Goal: Information Seeking & Learning: Understand process/instructions

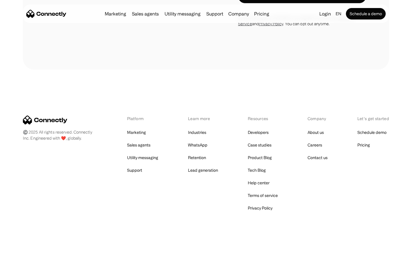
scroll to position [2246, 0]
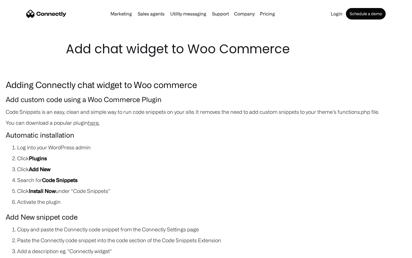
scroll to position [625, 0]
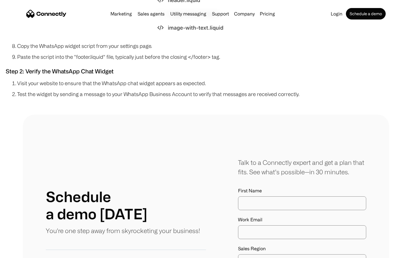
scroll to position [1593, 0]
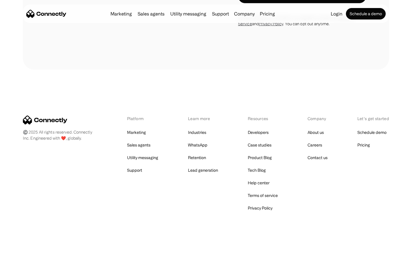
scroll to position [942, 0]
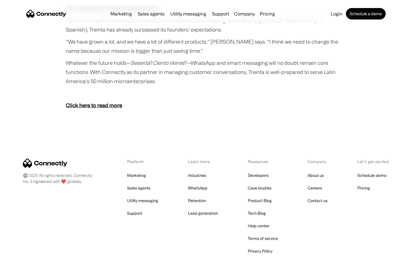
scroll to position [1054, 0]
